Goal: Task Accomplishment & Management: Manage account settings

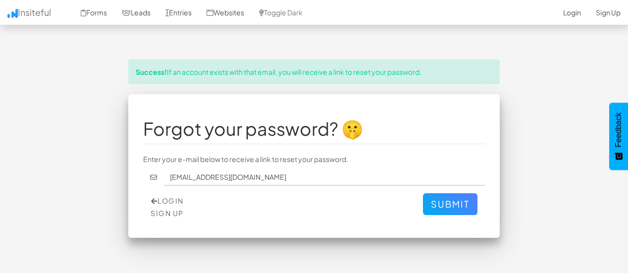
click at [290, 178] on input "[EMAIL_ADDRESS][DOMAIN_NAME]" at bounding box center [324, 177] width 321 height 17
click at [446, 203] on button "Submit" at bounding box center [450, 204] width 54 height 22
drag, startPoint x: 297, startPoint y: 171, endPoint x: 168, endPoint y: 171, distance: 128.7
click at [168, 171] on input "[EMAIL_ADDRESS][DOMAIN_NAME]" at bounding box center [324, 177] width 321 height 17
click at [441, 206] on button "Submit" at bounding box center [450, 204] width 54 height 22
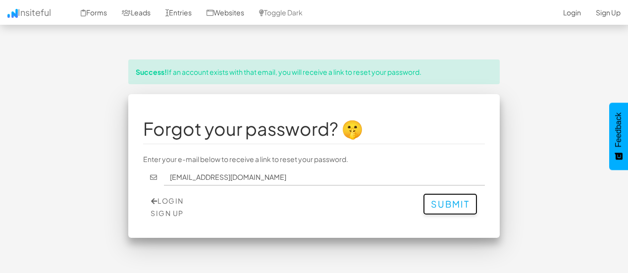
click at [441, 206] on button "Submit" at bounding box center [450, 204] width 54 height 22
click at [447, 202] on button "Submit" at bounding box center [450, 204] width 54 height 22
drag, startPoint x: 289, startPoint y: 178, endPoint x: 143, endPoint y: 179, distance: 146.1
click at [143, 179] on div "[EMAIL_ADDRESS][DOMAIN_NAME]" at bounding box center [314, 177] width 342 height 17
click at [176, 201] on link "Login" at bounding box center [167, 200] width 33 height 9
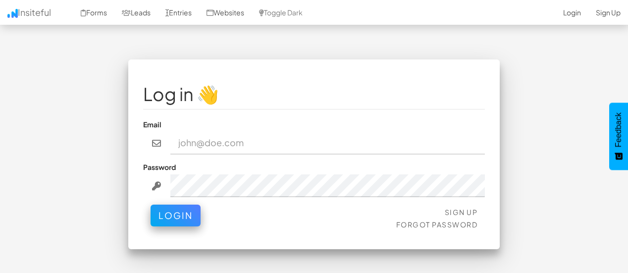
click at [213, 144] on input "email" at bounding box center [327, 143] width 315 height 23
type input "[EMAIL_ADDRESS][DOMAIN_NAME]"
